Goal: Task Accomplishment & Management: Use online tool/utility

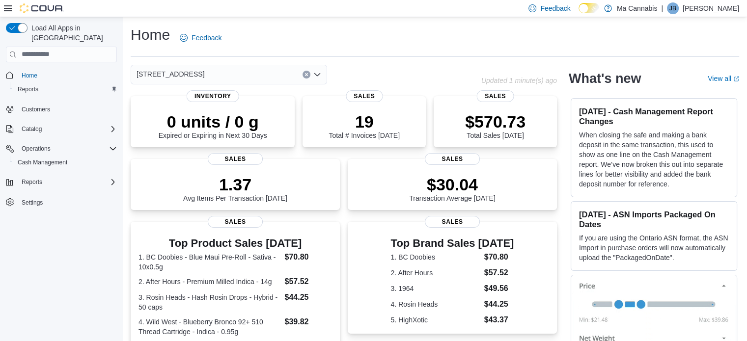
click at [316, 76] on icon "Open list of options" at bounding box center [317, 74] width 6 height 3
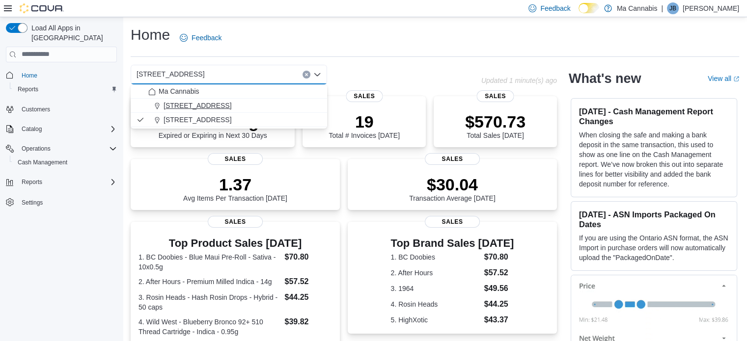
click at [215, 103] on span "[STREET_ADDRESS]" at bounding box center [198, 106] width 68 height 10
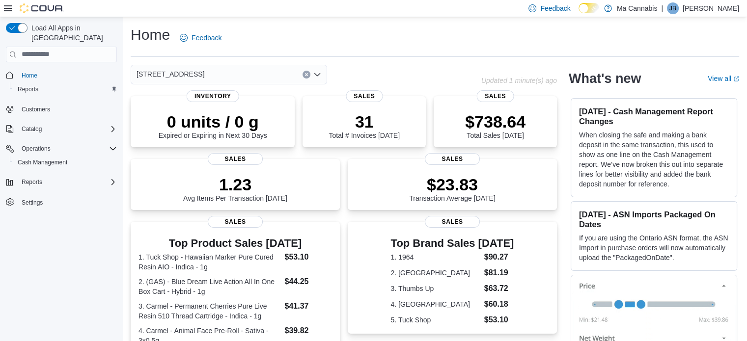
click at [318, 74] on icon "Open list of options" at bounding box center [317, 74] width 6 height 3
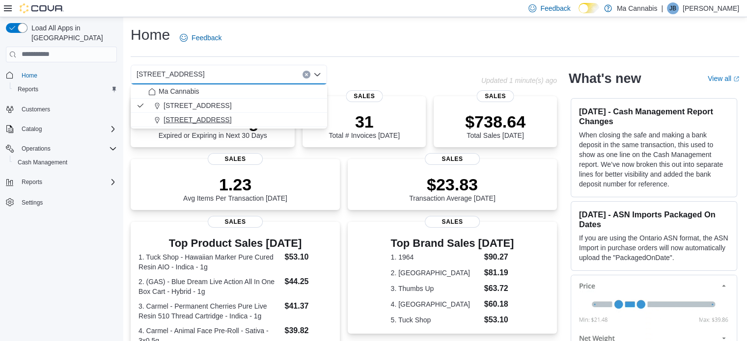
click at [199, 125] on button "[STREET_ADDRESS]" at bounding box center [229, 120] width 196 height 14
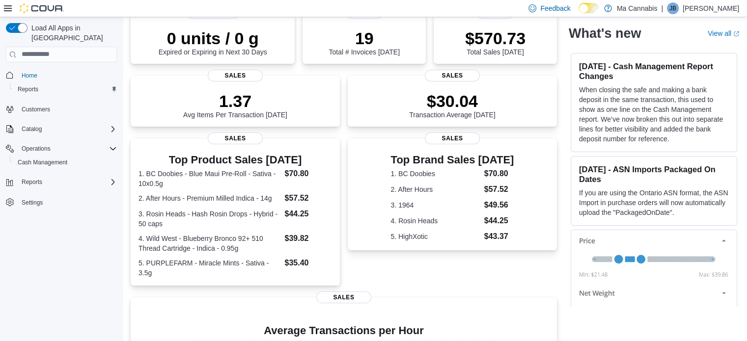
scroll to position [84, 0]
click at [386, 113] on div "$30.04 Transaction Average [DATE]" at bounding box center [453, 102] width 194 height 31
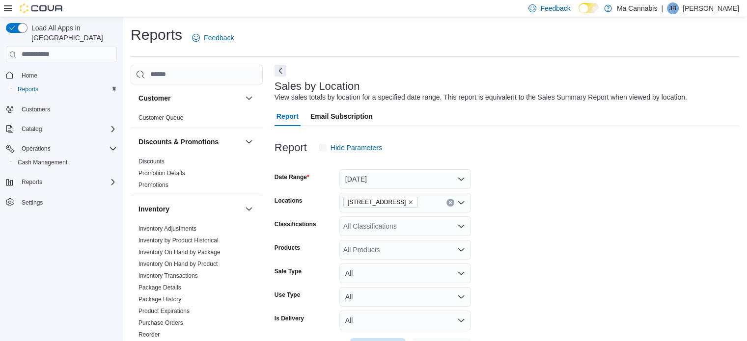
scroll to position [23, 0]
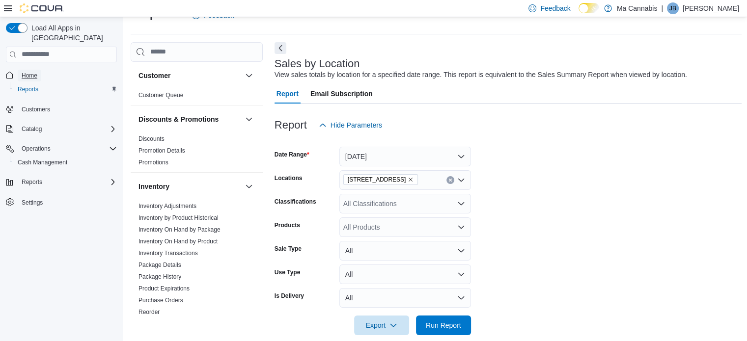
click at [30, 72] on span "Home" at bounding box center [30, 76] width 16 height 8
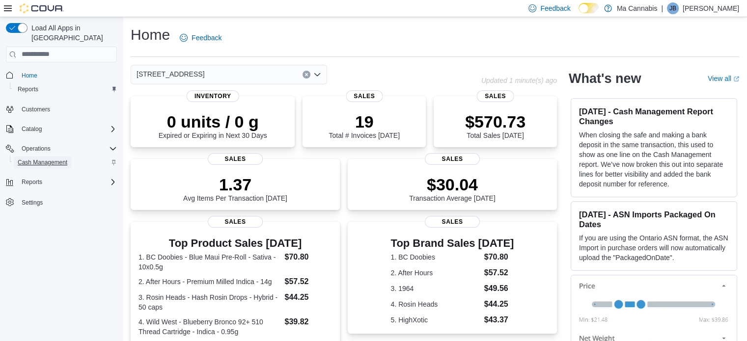
click at [35, 157] on span "Cash Management" at bounding box center [43, 163] width 50 height 12
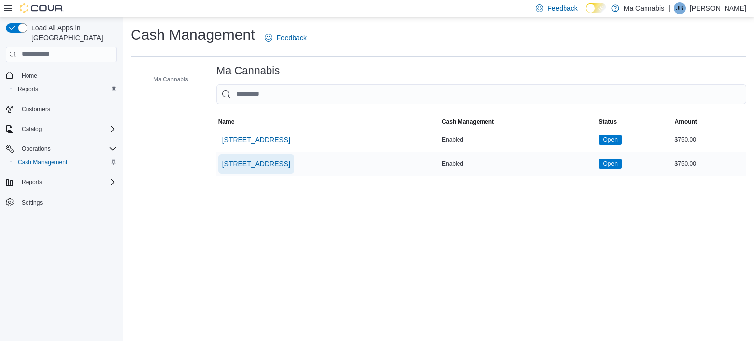
click at [257, 165] on span "[STREET_ADDRESS]" at bounding box center [256, 164] width 68 height 10
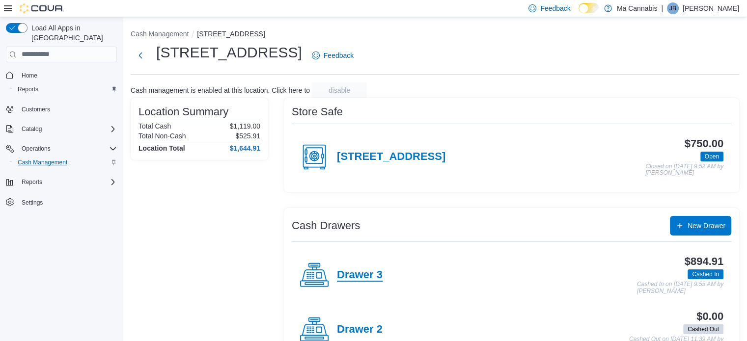
click at [365, 271] on h4 "Drawer 3" at bounding box center [360, 275] width 46 height 13
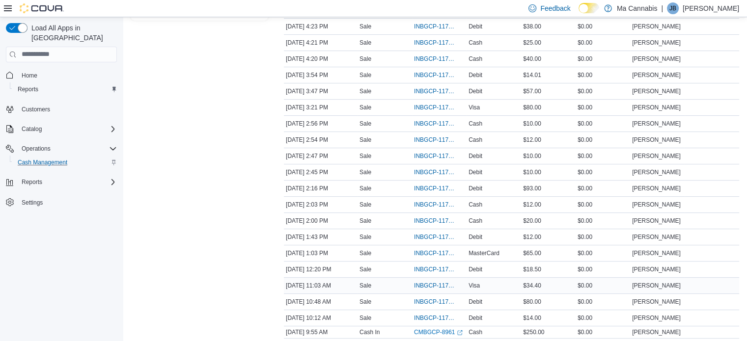
scroll to position [240, 0]
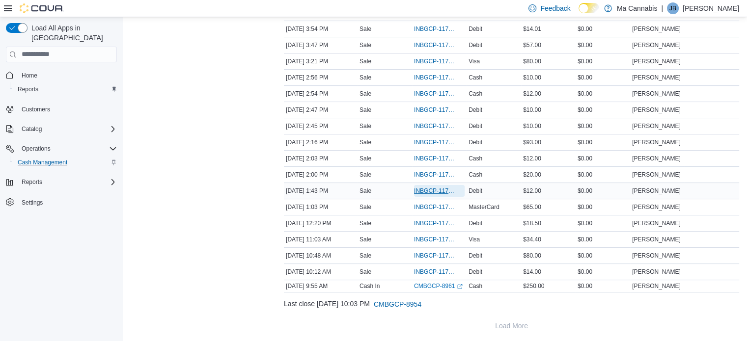
click at [428, 192] on span "INBGCP-117297" at bounding box center [434, 191] width 41 height 8
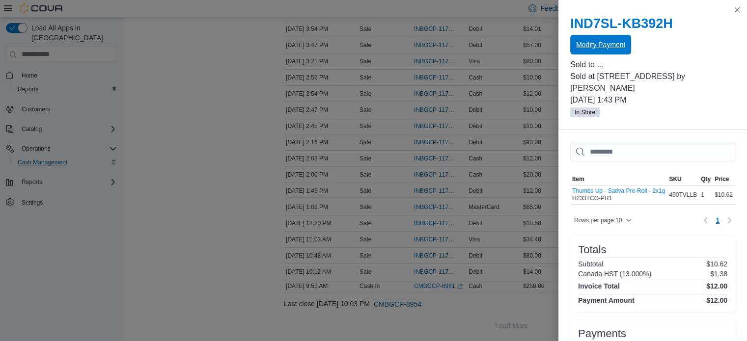
click at [597, 53] on span "Modify Payment" at bounding box center [600, 45] width 49 height 20
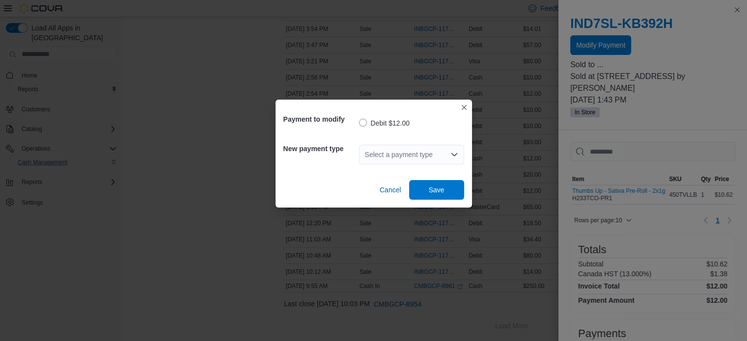
click at [425, 170] on div "New payment type Select a payment type" at bounding box center [373, 154] width 181 height 35
click at [435, 155] on div "Select a payment type" at bounding box center [411, 155] width 105 height 20
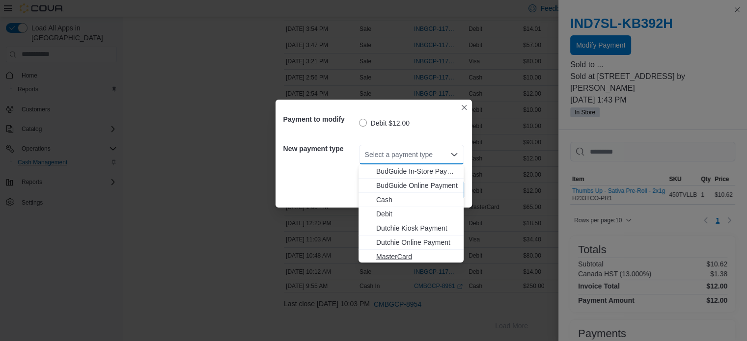
click at [396, 252] on span "MasterCard" at bounding box center [417, 257] width 82 height 10
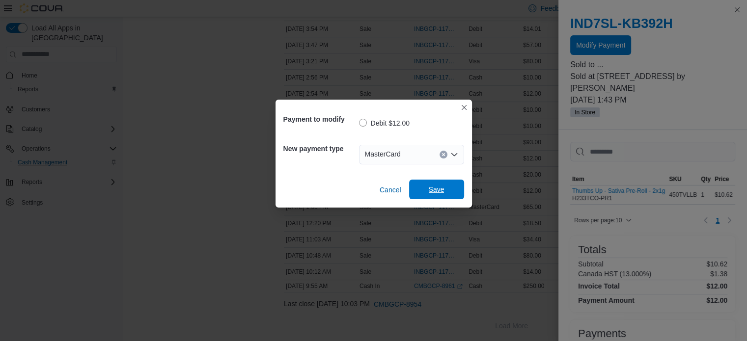
click at [434, 184] on span "Save" at bounding box center [436, 190] width 43 height 20
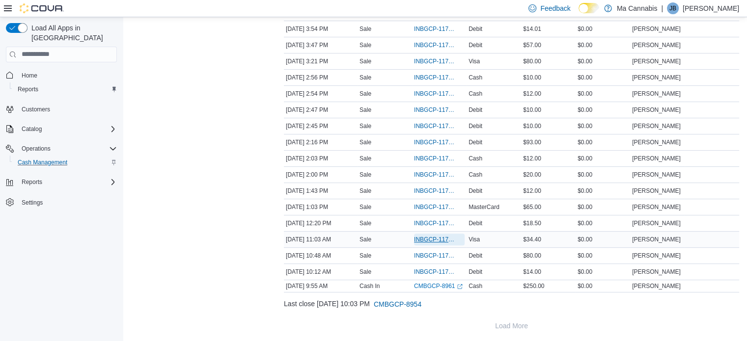
click at [427, 239] on span "INBGCP-117284" at bounding box center [434, 240] width 41 height 8
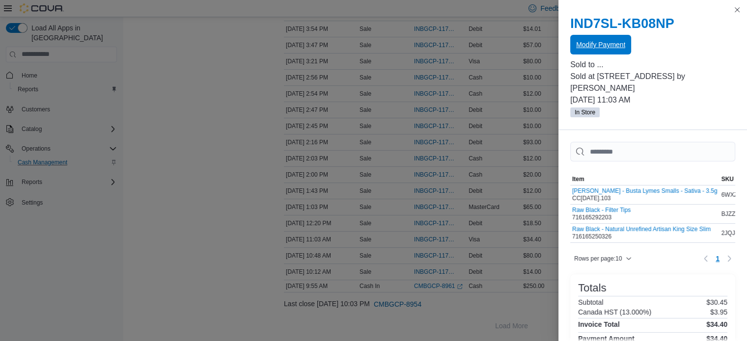
click at [589, 38] on span "Modify Payment" at bounding box center [600, 45] width 49 height 20
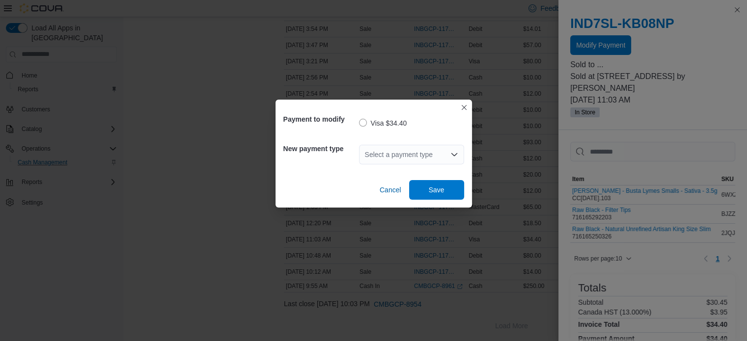
click at [430, 147] on div "Select a payment type" at bounding box center [411, 155] width 105 height 20
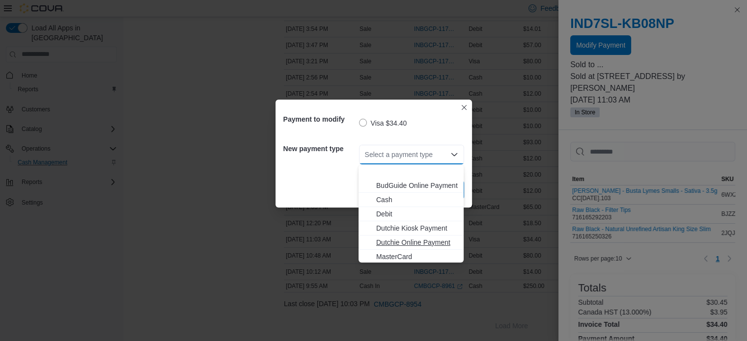
scroll to position [29, 0]
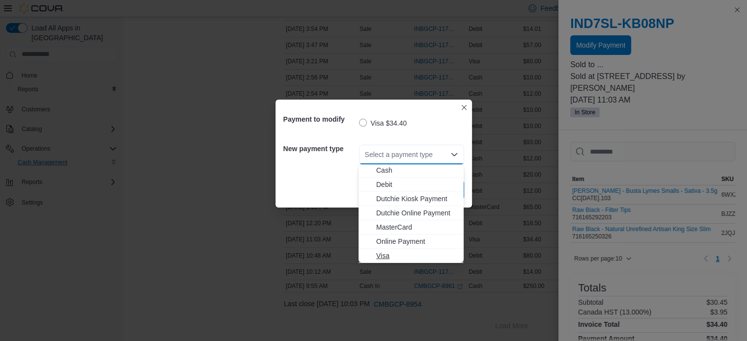
click at [379, 257] on span "Visa" at bounding box center [417, 256] width 82 height 10
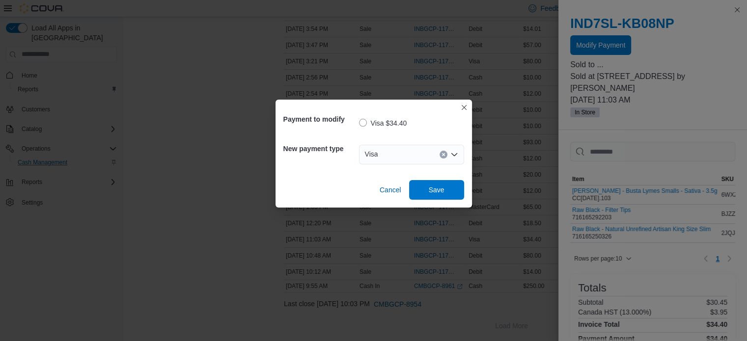
click at [454, 158] on div "Visa Combo box. Selected. Visa. Press Backspace to delete Visa. Combo box input…" at bounding box center [411, 155] width 105 height 20
click at [454, 158] on icon "Open list of options" at bounding box center [454, 155] width 8 height 8
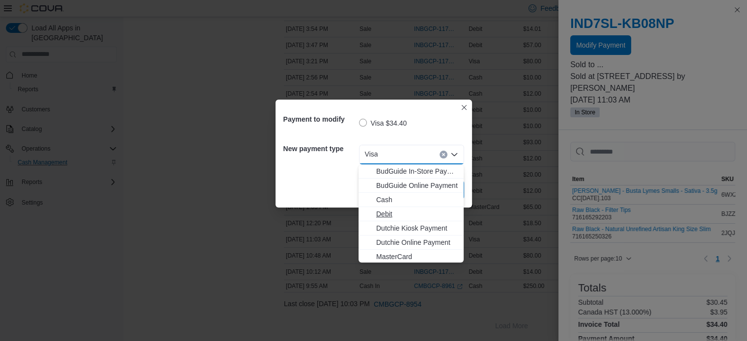
click at [381, 216] on span "Debit" at bounding box center [417, 214] width 82 height 10
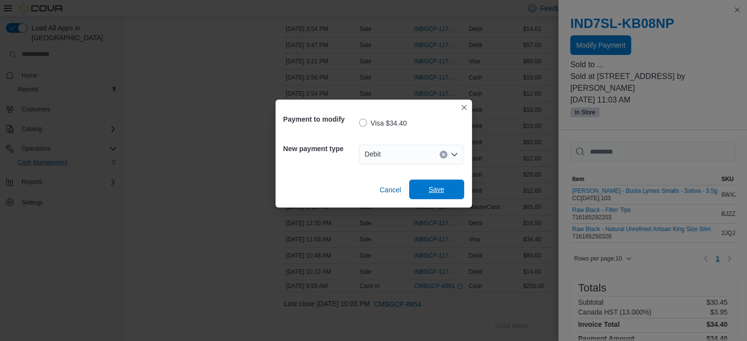
click at [446, 190] on span "Save" at bounding box center [436, 190] width 43 height 20
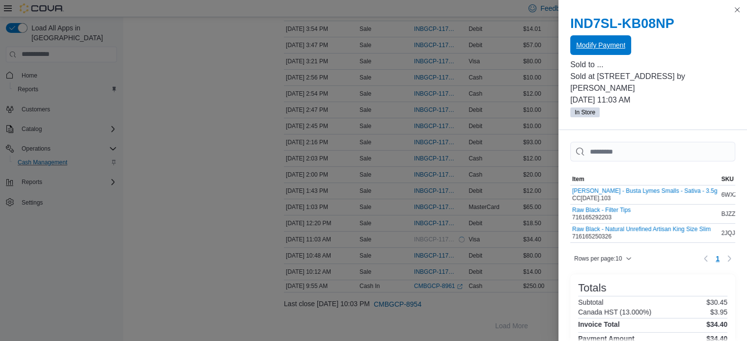
scroll to position [0, 0]
